Goal: Information Seeking & Learning: Check status

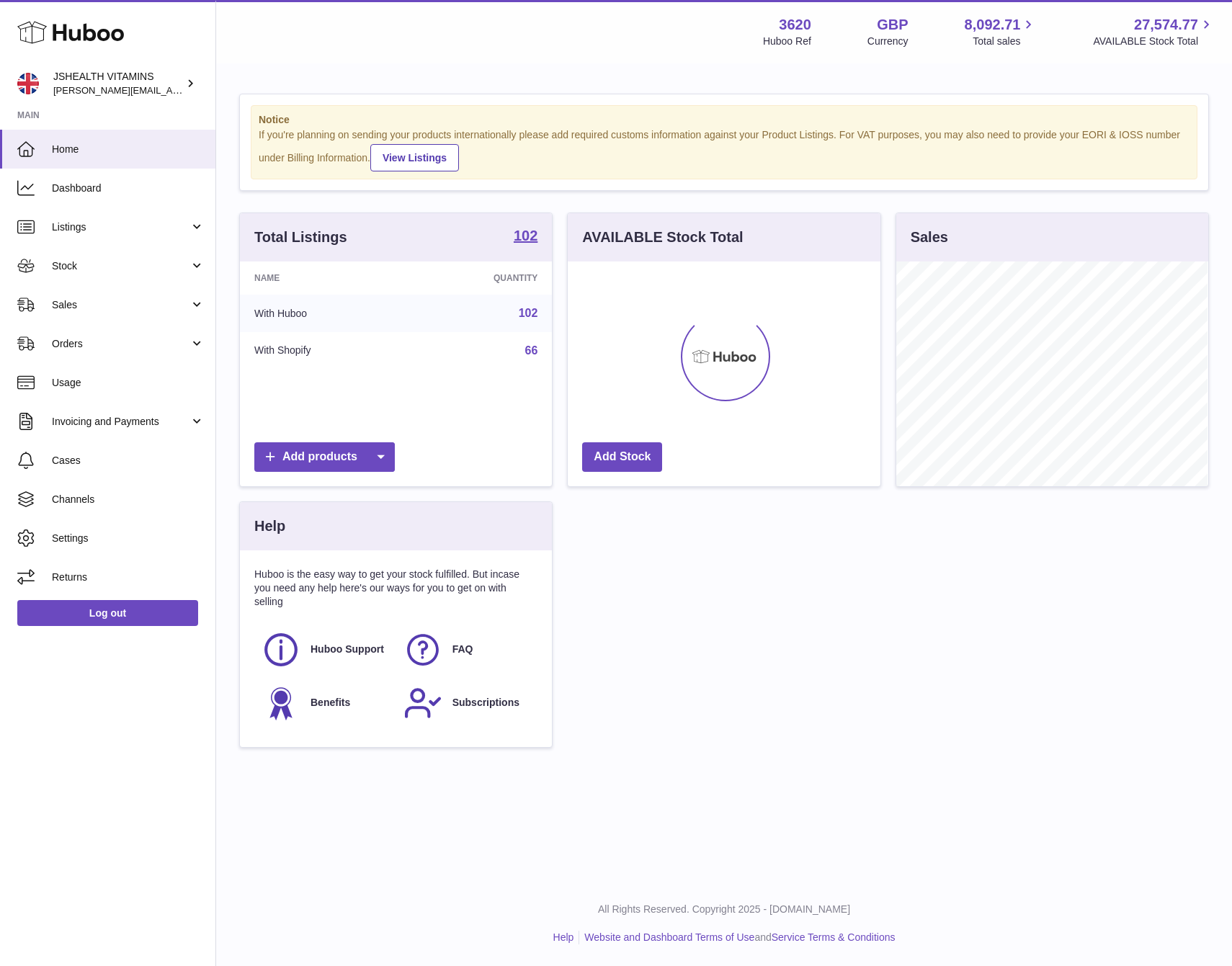
scroll to position [225, 311]
click at [80, 258] on link "Stock" at bounding box center [107, 265] width 215 height 39
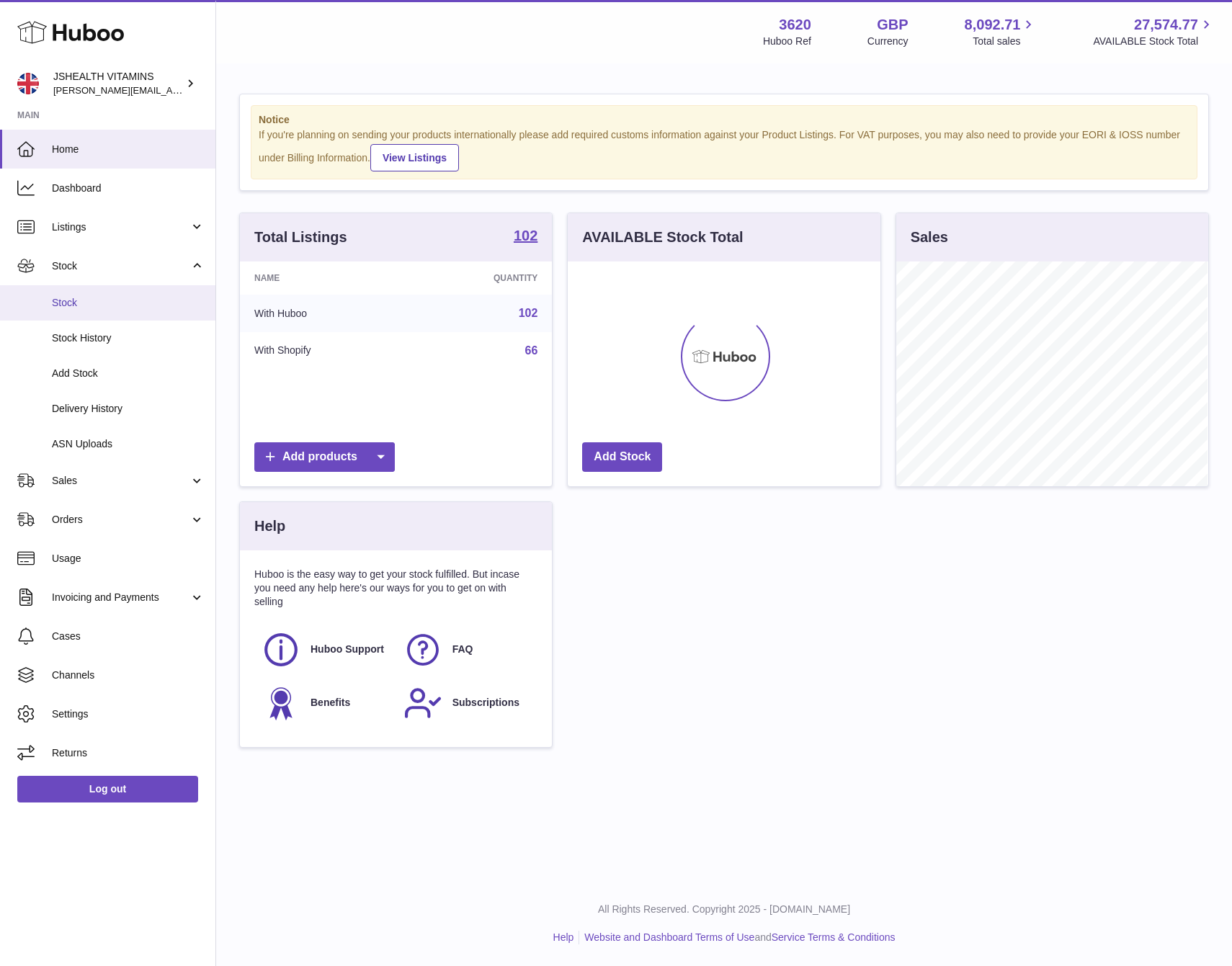
click at [86, 297] on span "Stock" at bounding box center [128, 303] width 153 height 14
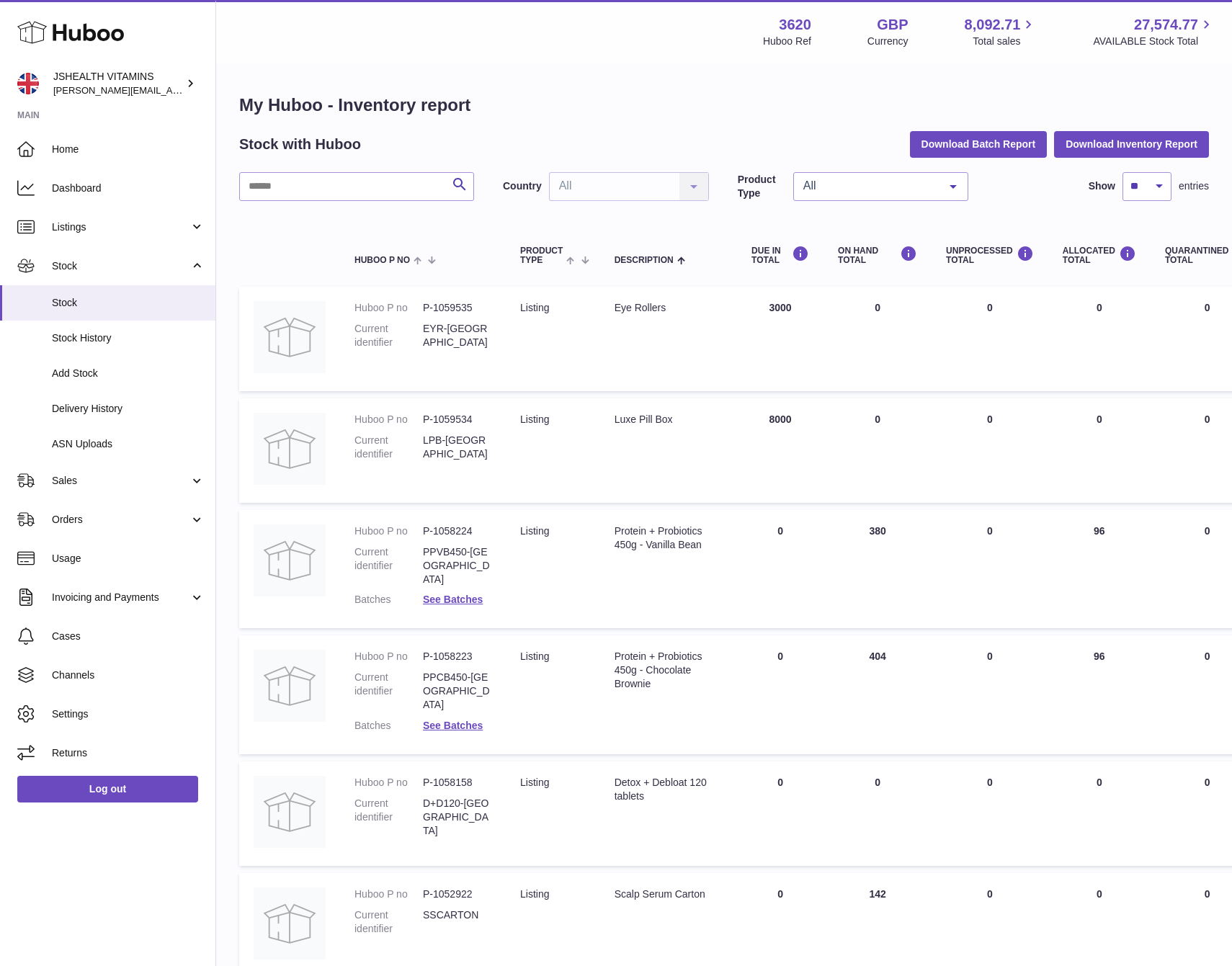
click at [300, 211] on div "Search Country All All No elements found. Consider changing the search query. L…" at bounding box center [723, 821] width 970 height 1300
click at [308, 188] on input "text" at bounding box center [356, 186] width 235 height 28
paste input "******"
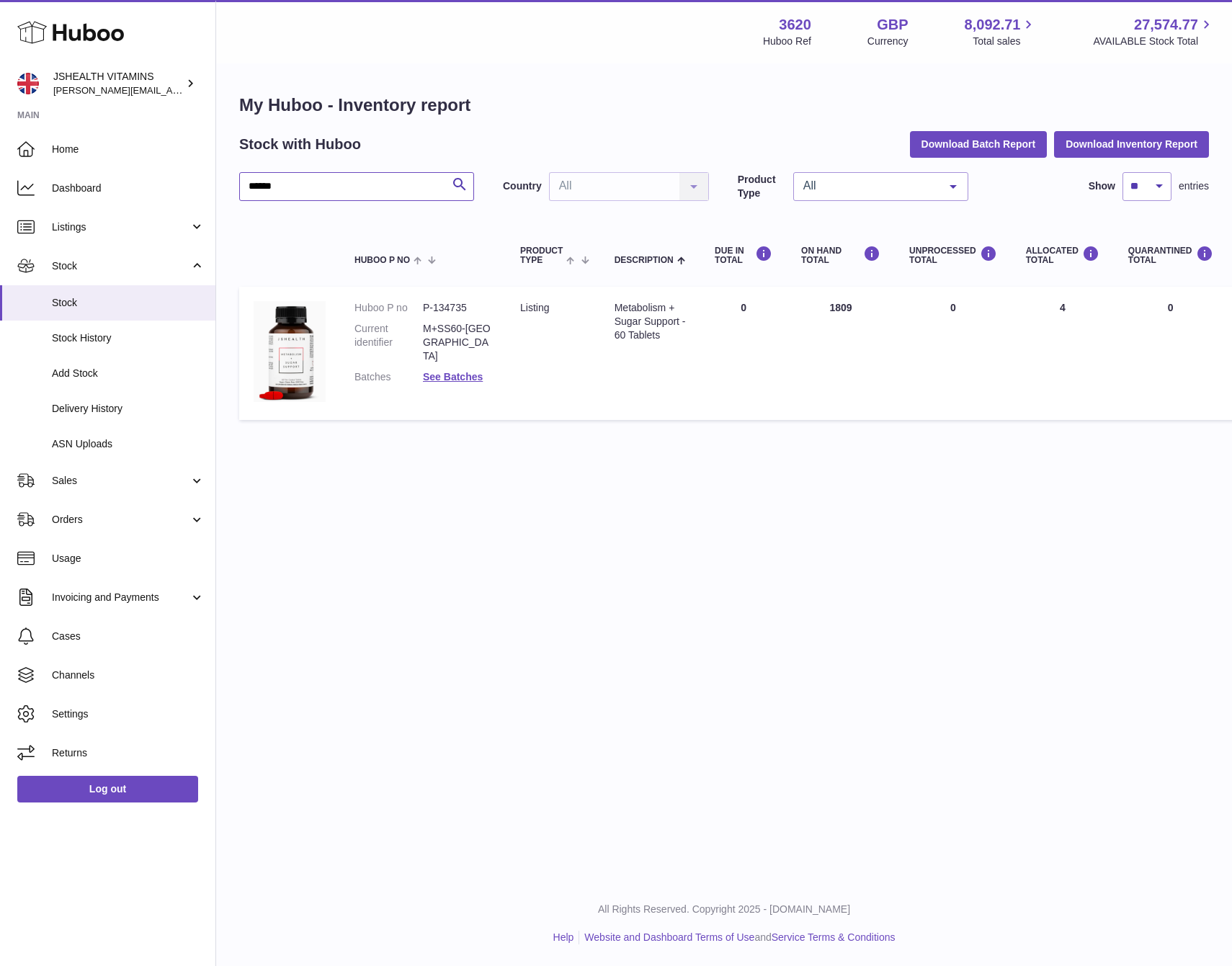
type input "******"
click at [777, 596] on div "Menu Huboo 3620 Huboo Ref GBP Currency 8,092.71 Total sales 27,574.77 AVAILABLE…" at bounding box center [723, 440] width 1015 height 881
click at [460, 323] on dd "M+SS60-[GEOGRAPHIC_DATA]" at bounding box center [456, 342] width 69 height 41
click at [462, 323] on dd "M+SS60-[GEOGRAPHIC_DATA]" at bounding box center [456, 342] width 69 height 41
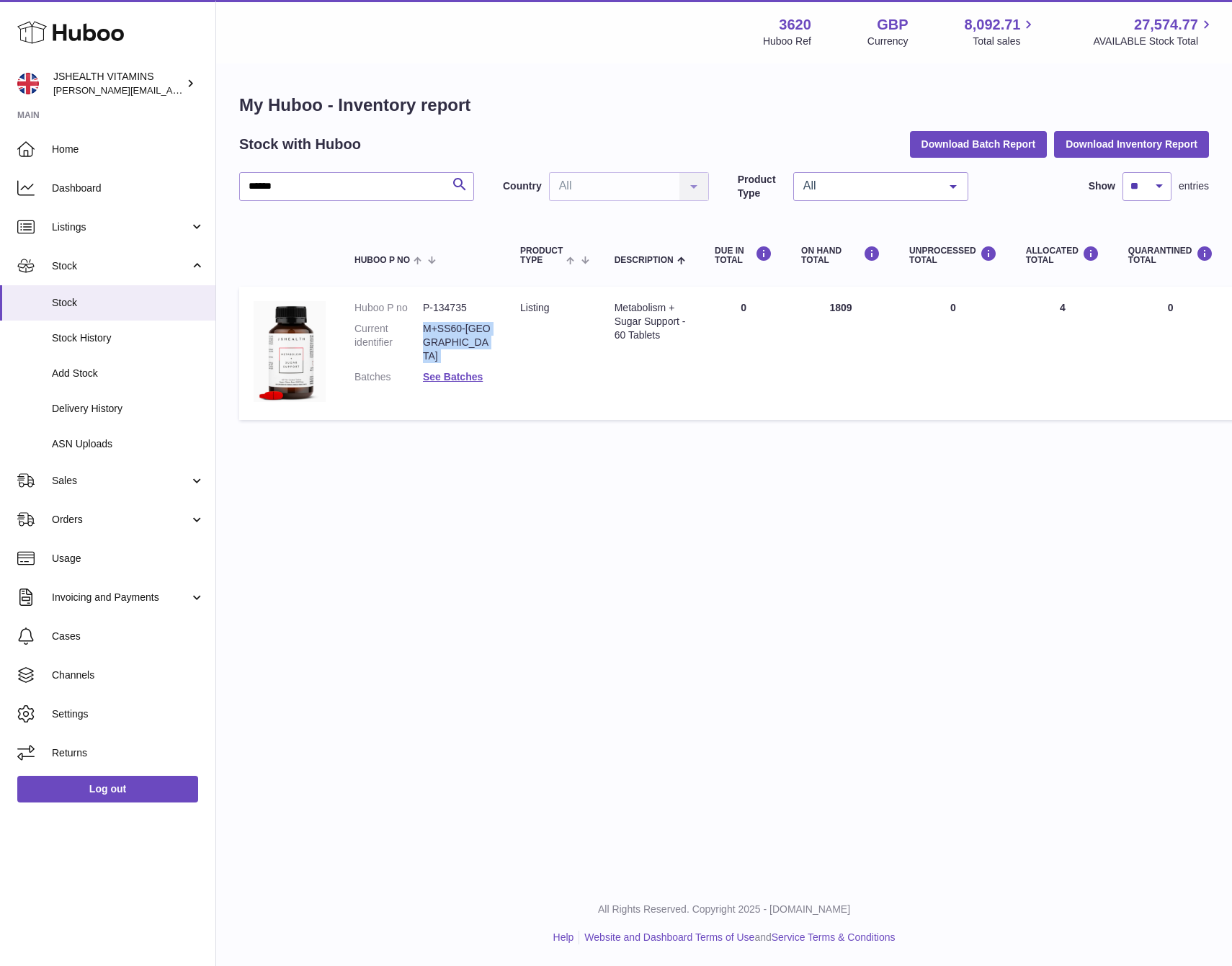
copy dl "M+SS60-[GEOGRAPHIC_DATA]"
